Goal: Task Accomplishment & Management: Manage account settings

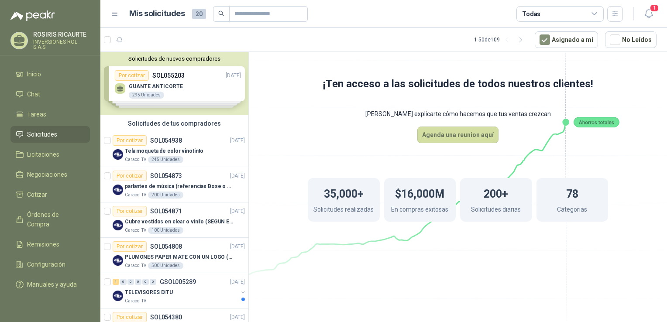
click at [187, 91] on div "Solicitudes de nuevos compradores Por cotizar SOL055203 [DATE] GUANTE ANTICORTE…" at bounding box center [174, 83] width 148 height 63
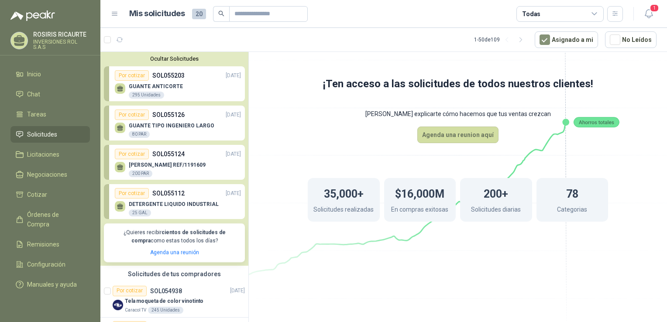
click at [169, 214] on div "DETERGENTE LIQUIDO INDUSTRIAL 25 GAL" at bounding box center [174, 209] width 90 height 16
click at [372, 302] on icon at bounding box center [457, 149] width 489 height 412
click at [646, 13] on icon "button" at bounding box center [648, 13] width 11 height 11
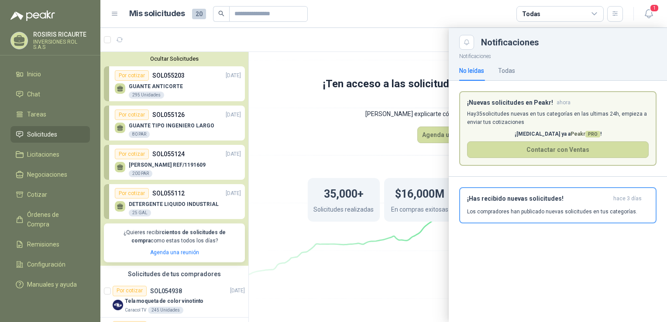
click at [291, 90] on div at bounding box center [383, 175] width 566 height 294
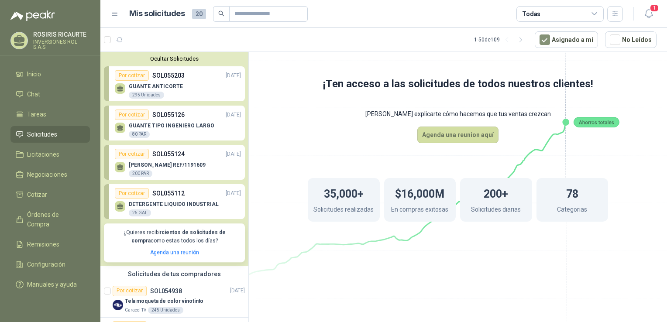
scroll to position [44, 0]
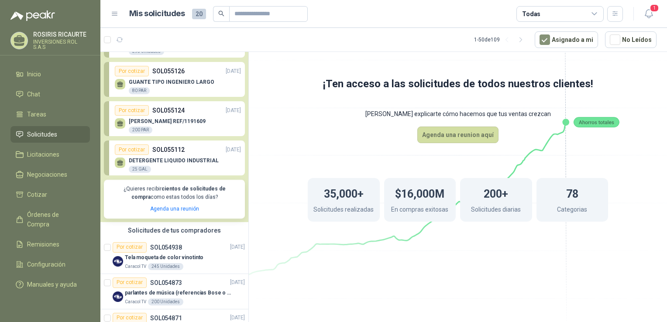
click at [169, 168] on div "DETERGENTE LIQUIDO INDUSTRIAL 25 GAL" at bounding box center [174, 166] width 90 height 16
click at [171, 163] on p "DETERGENTE LIQUIDO INDUSTRIAL" at bounding box center [174, 161] width 90 height 6
click at [177, 151] on p "SOL055112" at bounding box center [168, 150] width 32 height 10
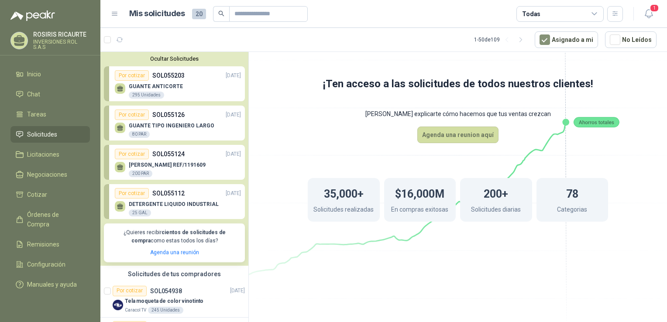
click at [104, 184] on link "Por cotizar SOL055112 [DATE] DETERGENTE LIQUIDO INDUSTRIAL 25 GAL" at bounding box center [174, 201] width 141 height 35
click at [175, 214] on div "DETERGENTE LIQUIDO INDUSTRIAL 25 GAL" at bounding box center [174, 209] width 90 height 16
click at [180, 204] on p "DETERGENTE LIQUIDO INDUSTRIAL" at bounding box center [174, 204] width 90 height 6
click at [134, 193] on div "Por cotizar" at bounding box center [132, 193] width 34 height 10
click at [137, 168] on div "[PERSON_NAME] REF/1191609 200 PAR" at bounding box center [167, 170] width 77 height 16
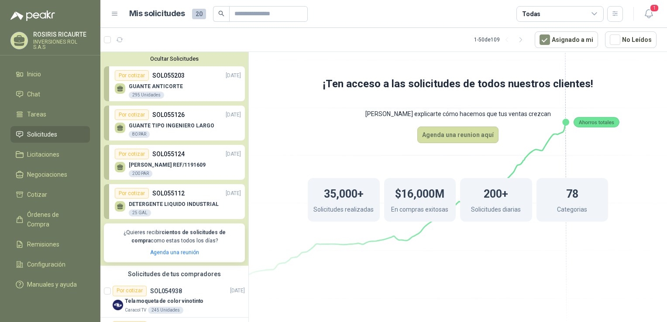
click at [134, 116] on div "Por cotizar" at bounding box center [132, 115] width 34 height 10
